Goal: Task Accomplishment & Management: Complete application form

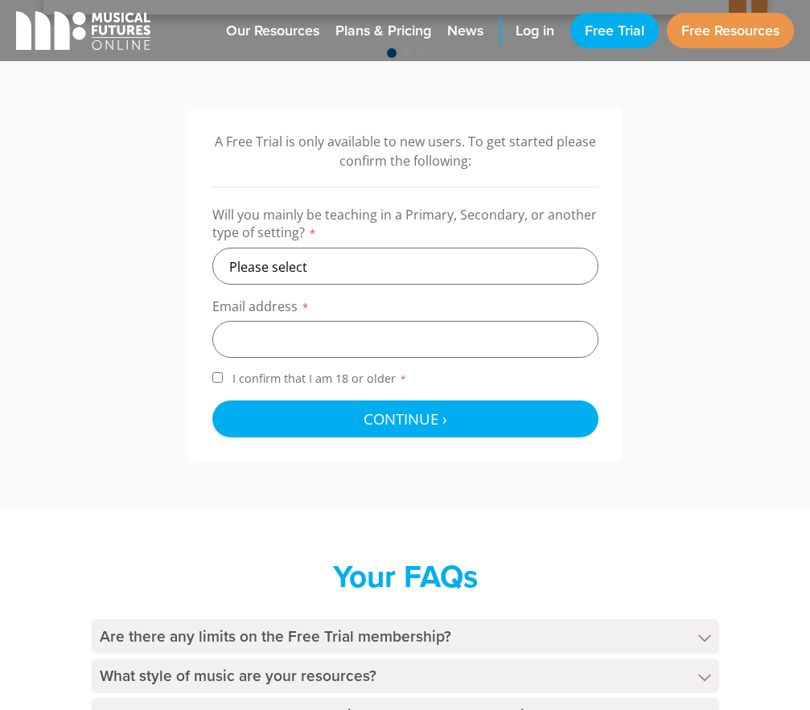
scroll to position [483, 0]
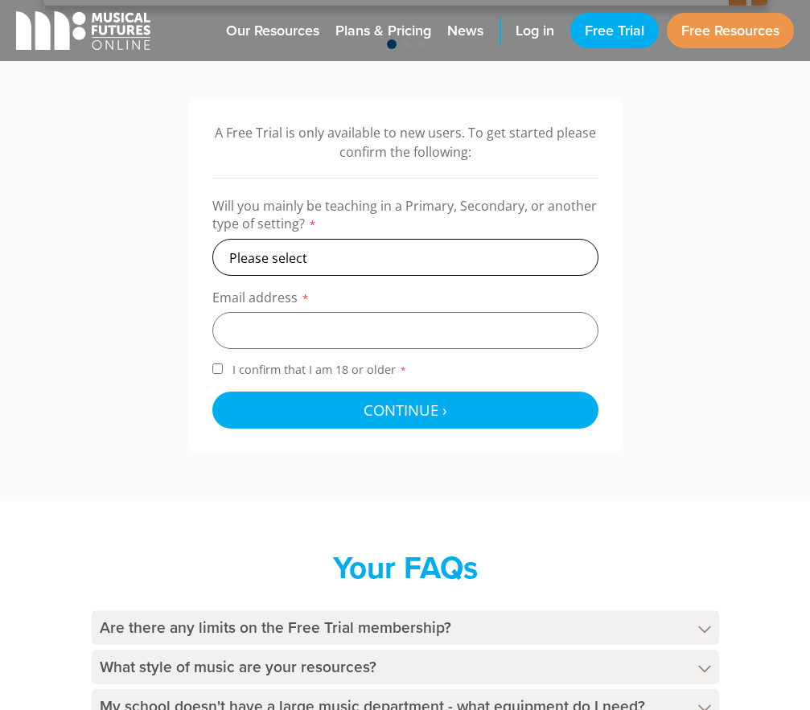
click at [353, 256] on select "Please select Primary Secondary Other" at bounding box center [405, 257] width 386 height 37
select select "primary"
click at [212, 239] on select "Please select Primary Secondary Other" at bounding box center [405, 257] width 386 height 37
click at [347, 326] on input "email" at bounding box center [405, 330] width 386 height 37
type input "[EMAIL_ADDRESS][DOMAIN_NAME]"
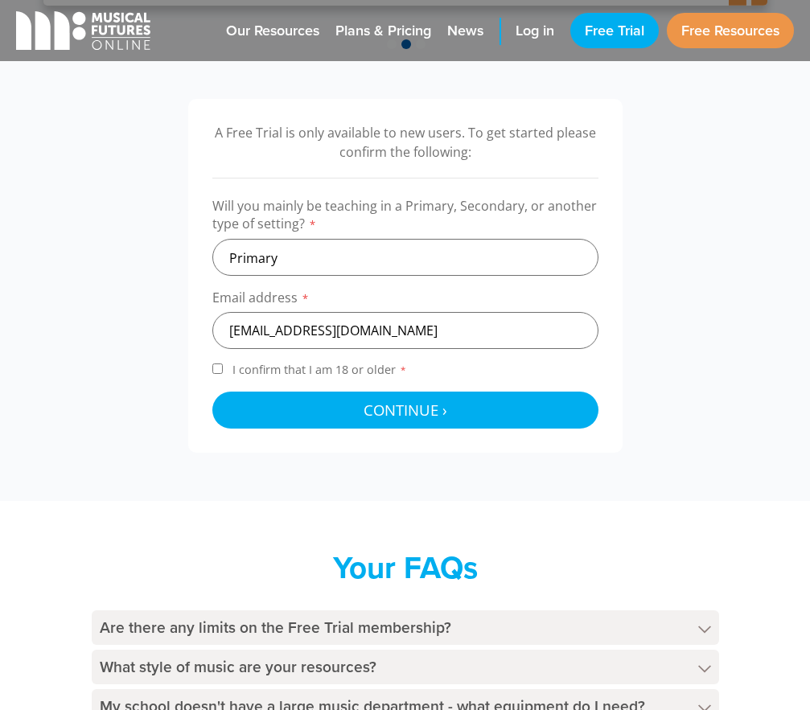
click at [216, 374] on input "I confirm that I am 18 or older *" at bounding box center [217, 369] width 10 height 10
checkbox input "true"
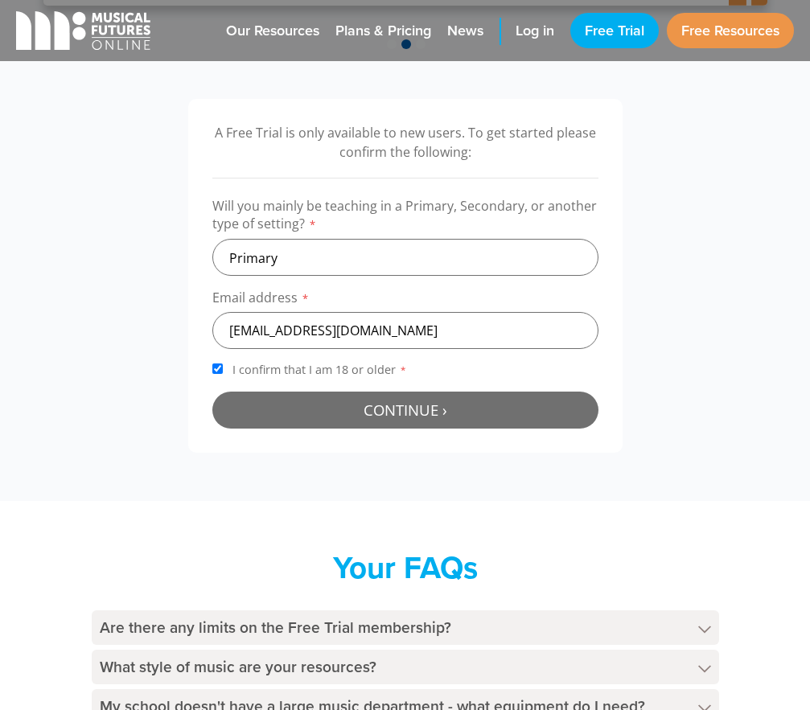
click at [317, 415] on button "Continue › Checking your details..." at bounding box center [405, 410] width 386 height 37
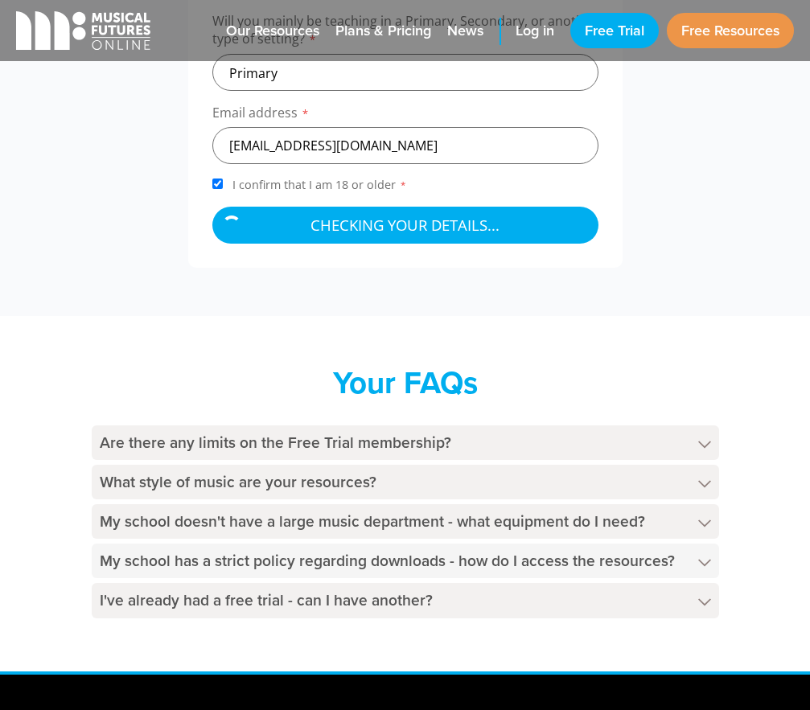
scroll to position [724, 0]
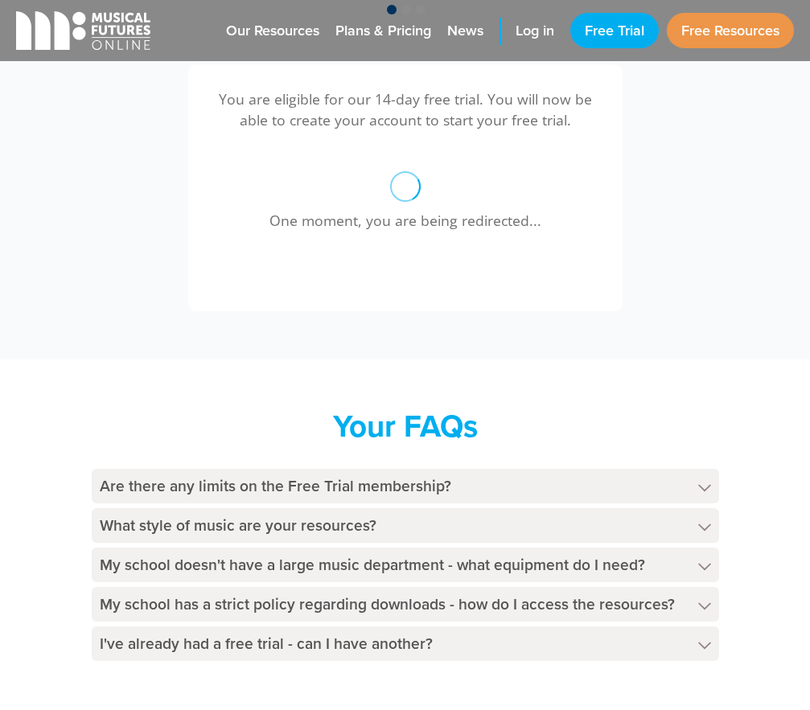
scroll to position [517, 0]
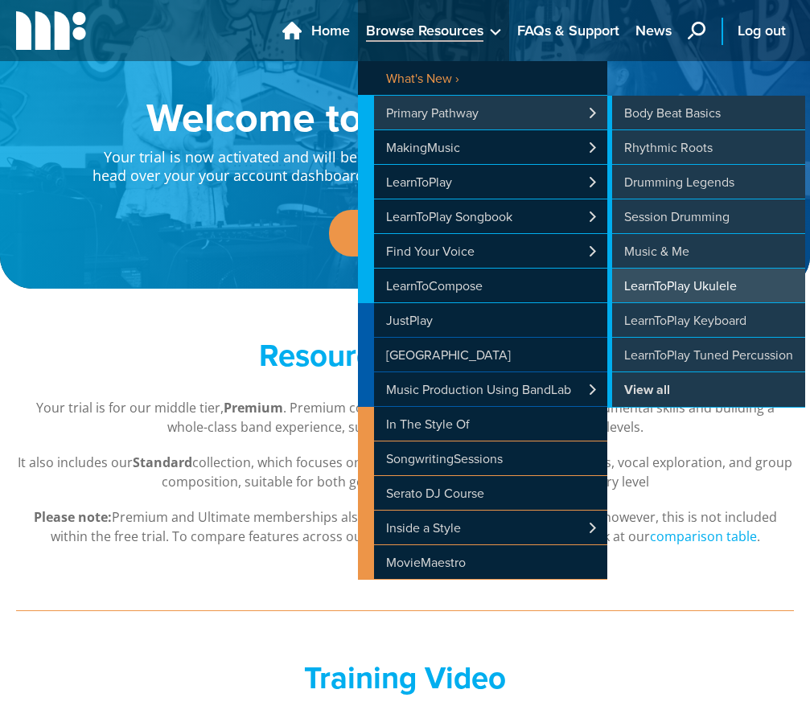
click at [674, 285] on link "LearnToPlay Ukulele" at bounding box center [706, 286] width 198 height 34
click at [676, 285] on link "LearnToPlay Ukulele" at bounding box center [706, 286] width 198 height 34
